Goal: Task Accomplishment & Management: Use online tool/utility

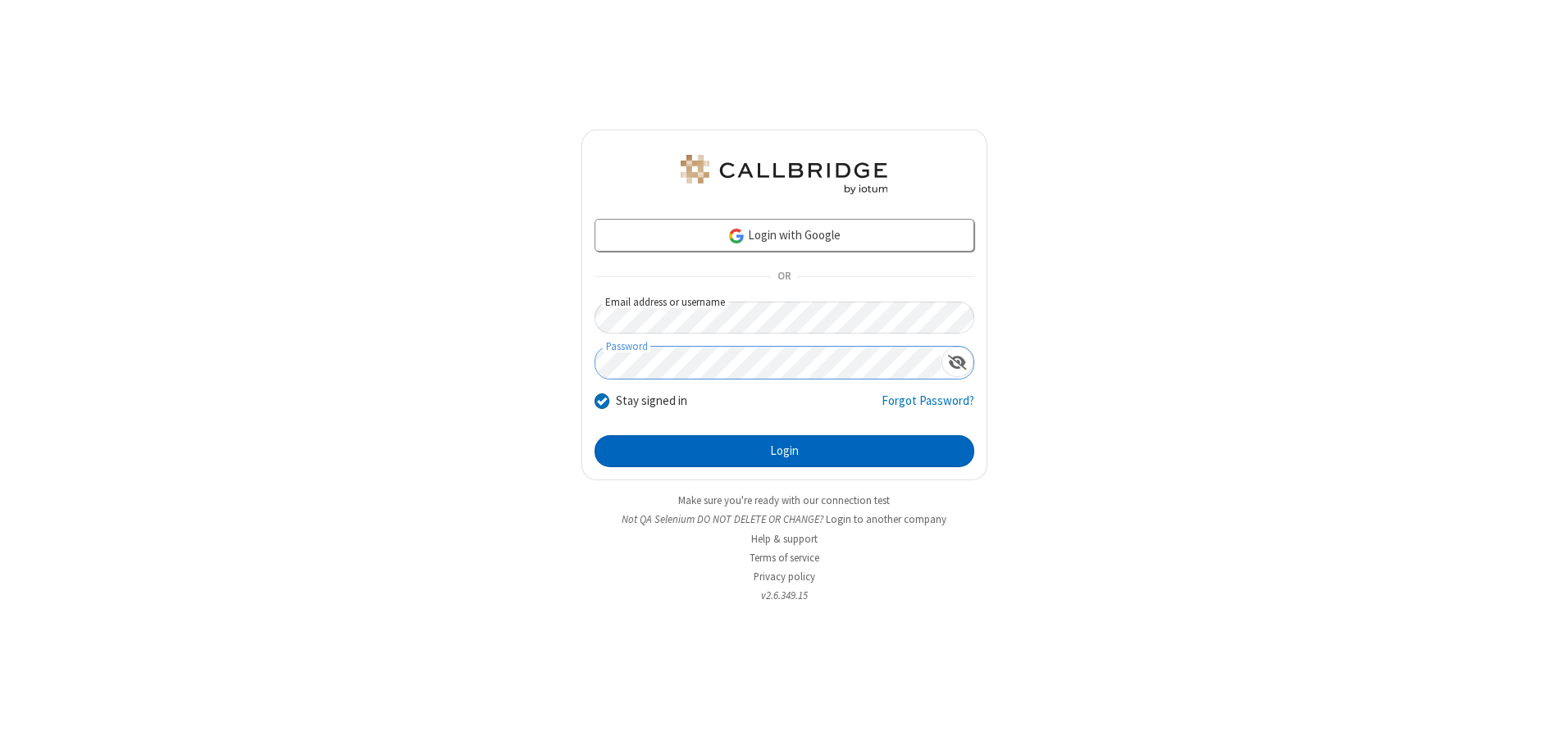
click at [784, 450] on button "Login" at bounding box center [784, 452] width 380 height 33
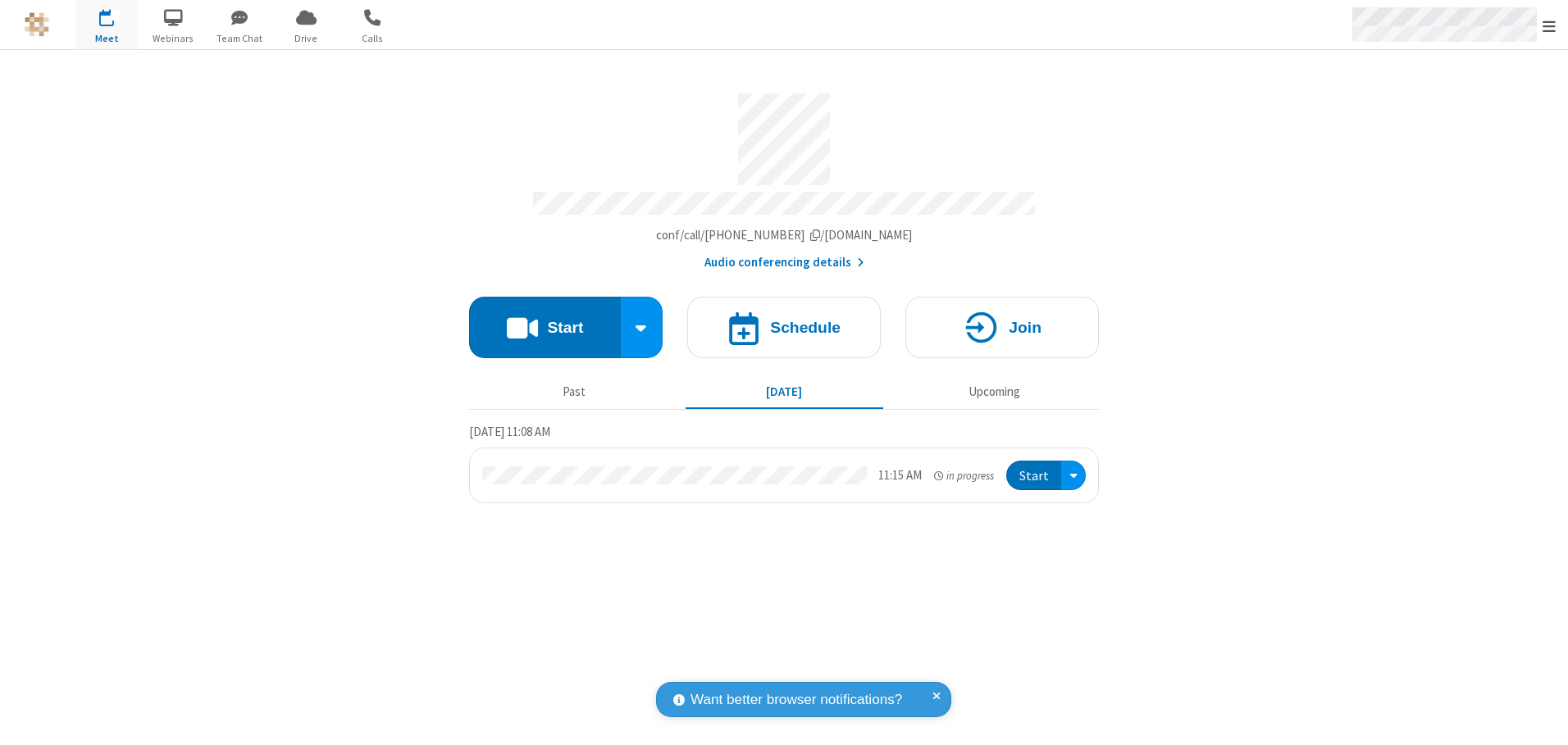
click at [1549, 25] on span "Open menu" at bounding box center [1548, 26] width 13 height 17
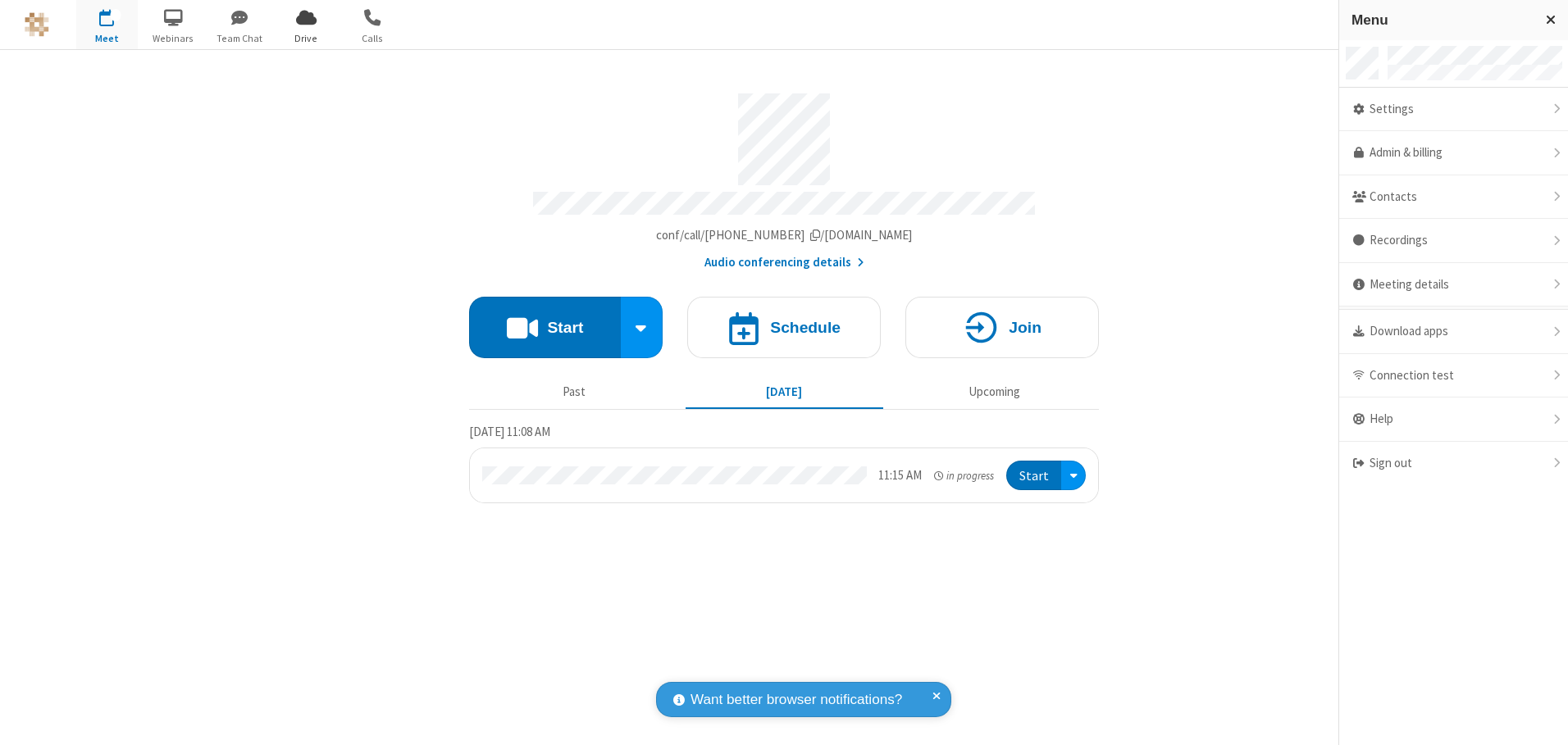
click at [306, 37] on span "Drive" at bounding box center [306, 38] width 62 height 15
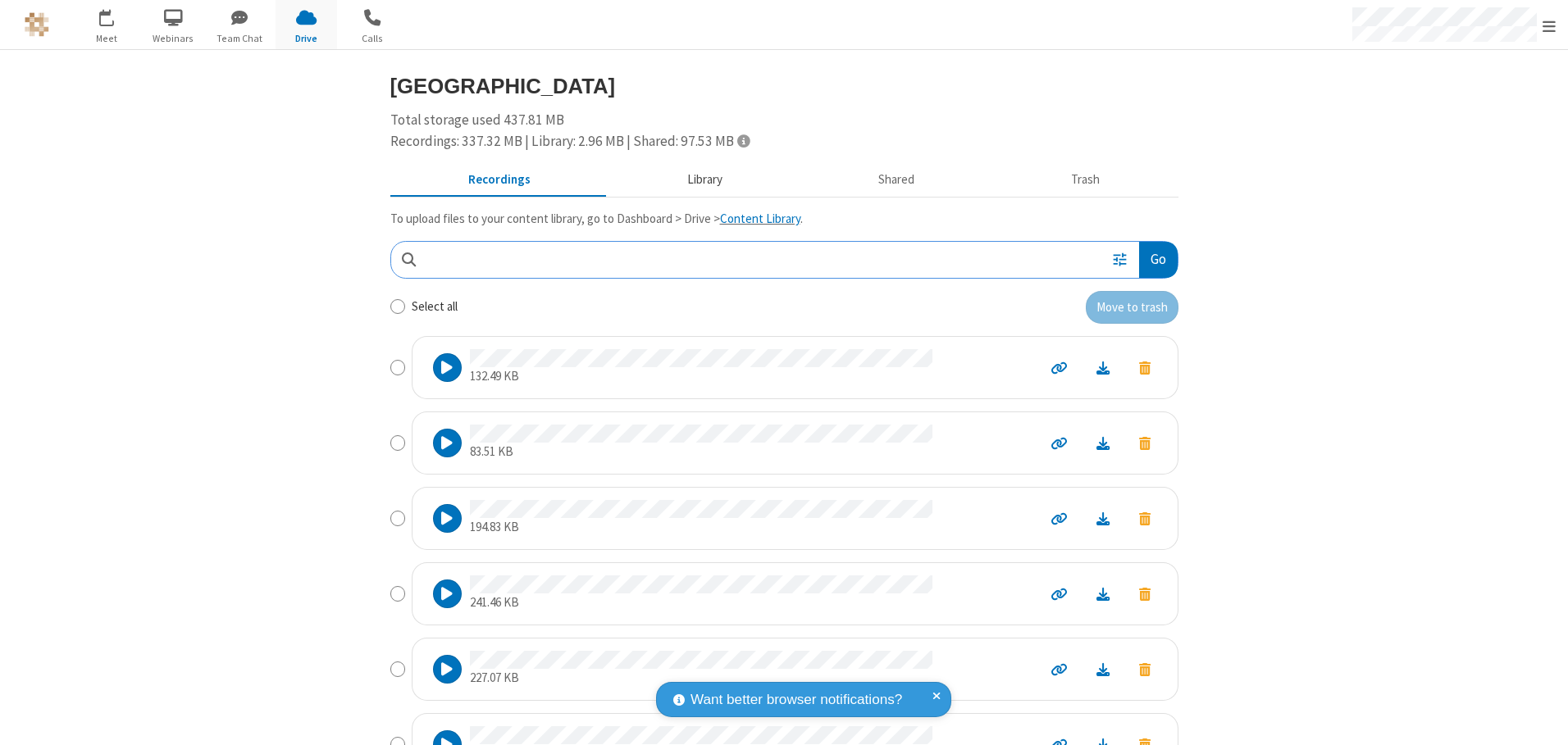
click at [696, 179] on button "Library" at bounding box center [704, 180] width 192 height 31
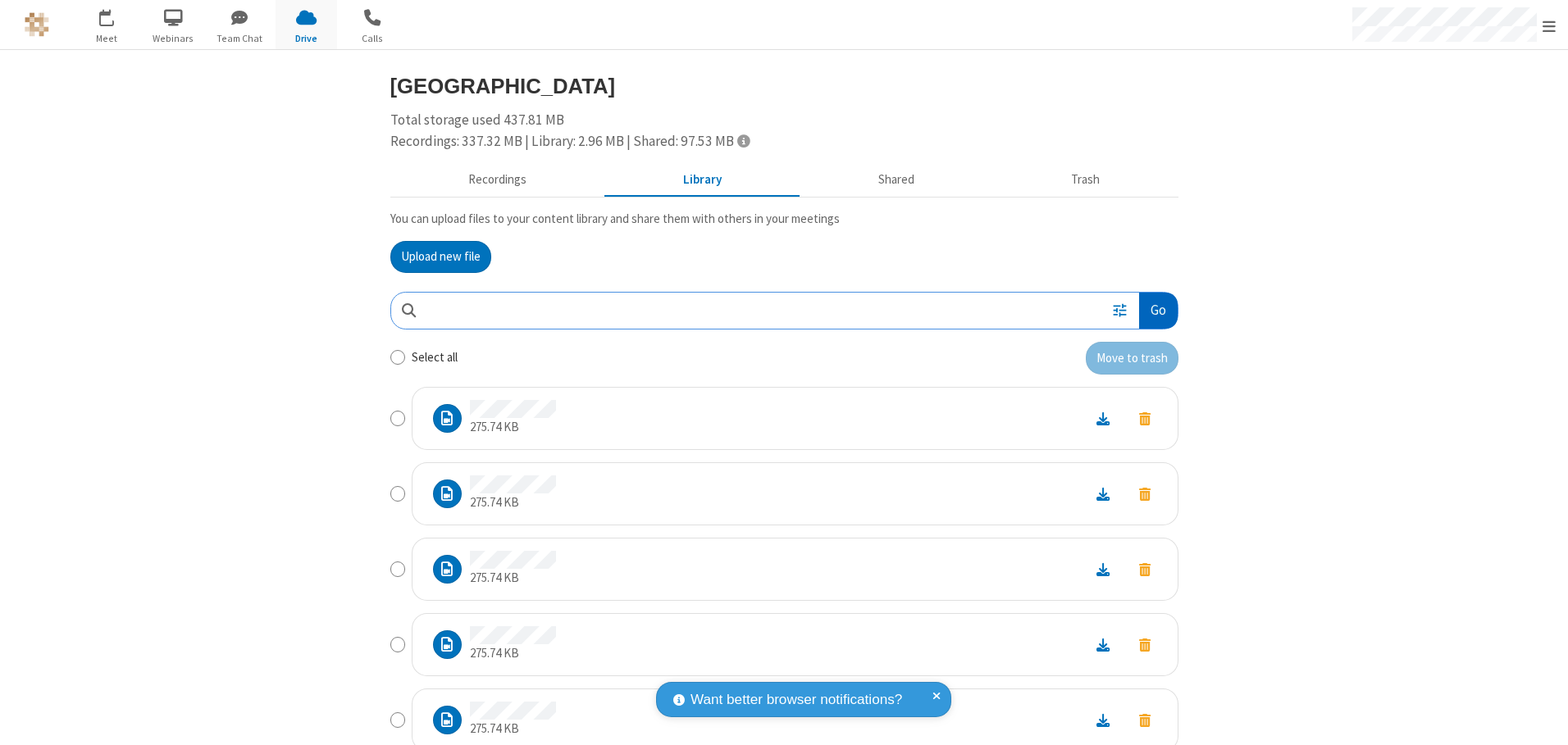
click at [1151, 310] on button "Go" at bounding box center [1157, 311] width 37 height 37
click at [434, 256] on button "Upload new file" at bounding box center [441, 258] width 101 height 33
